Goal: Navigation & Orientation: Find specific page/section

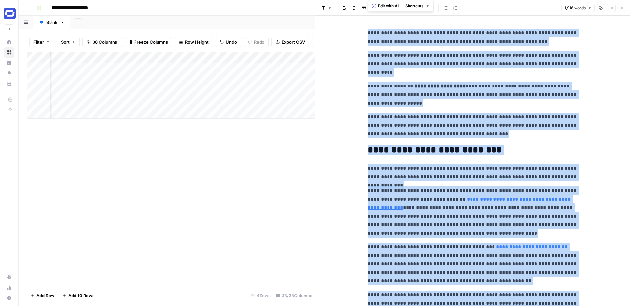
scroll to position [668, 0]
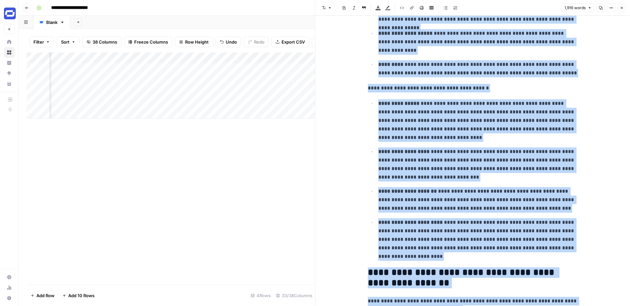
click at [621, 9] on icon "button" at bounding box center [622, 8] width 4 height 4
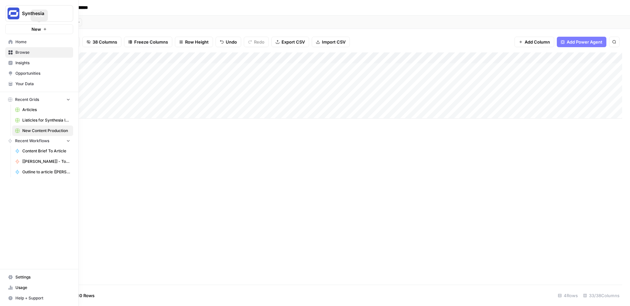
click at [31, 39] on span "Home" at bounding box center [42, 42] width 55 height 6
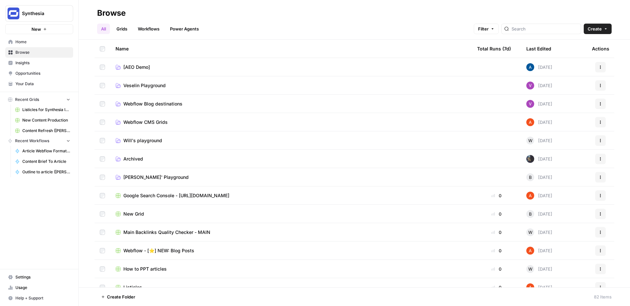
click at [29, 67] on link "Insights" at bounding box center [39, 63] width 68 height 10
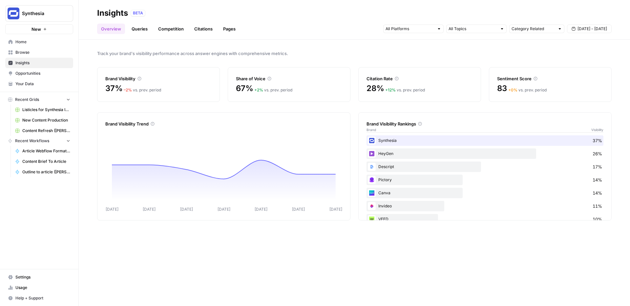
click at [135, 29] on link "Queries" at bounding box center [140, 29] width 24 height 10
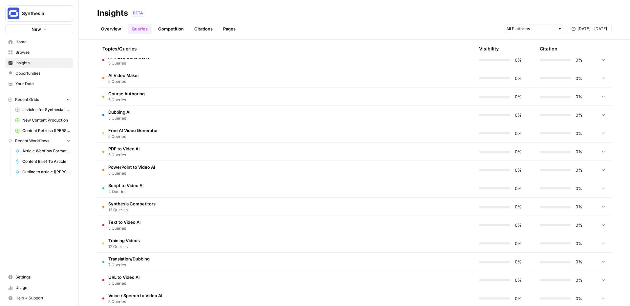
scroll to position [521, 0]
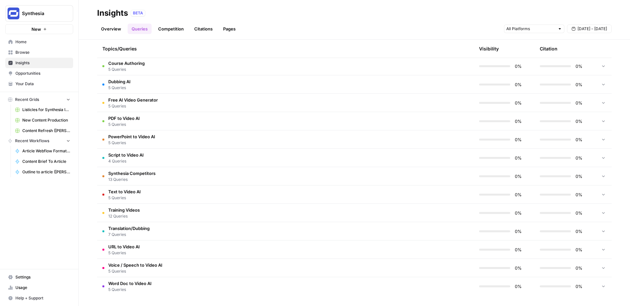
click at [128, 152] on span "Script to Video AI" at bounding box center [125, 155] width 35 height 7
